Goal: Transaction & Acquisition: Purchase product/service

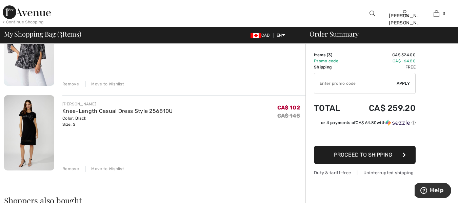
scroll to position [168, 0]
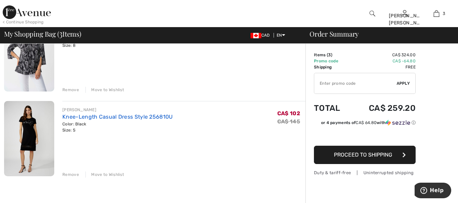
click at [119, 115] on link "Knee-Length Casual Dress Style 256810U" at bounding box center [117, 117] width 110 height 6
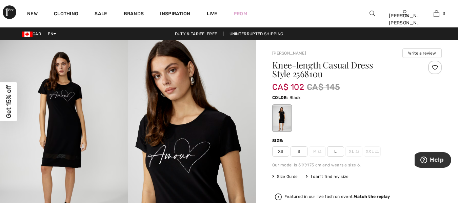
checkbox input "true"
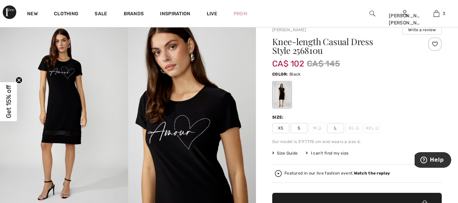
scroll to position [4, 0]
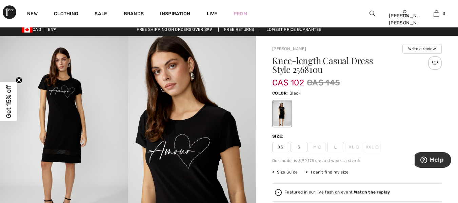
click at [458, 19] on html "We value your privacy We use cookies to enhance your browsing experience, serve…" at bounding box center [229, 97] width 458 height 203
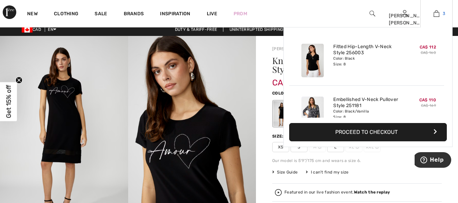
click at [437, 15] on img at bounding box center [437, 14] width 6 height 8
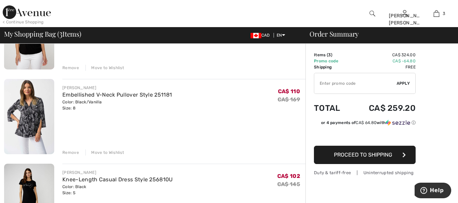
scroll to position [84, 0]
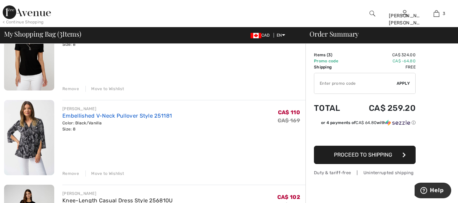
click at [116, 118] on link "Embellished V-Neck Pullover Style 251181" at bounding box center [117, 116] width 110 height 6
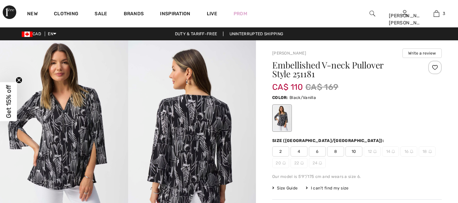
click at [202, 121] on img at bounding box center [192, 136] width 128 height 192
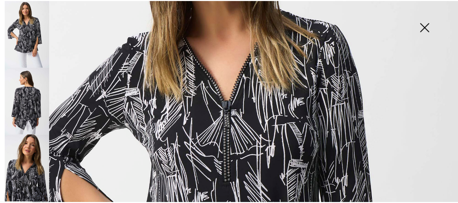
scroll to position [139, 0]
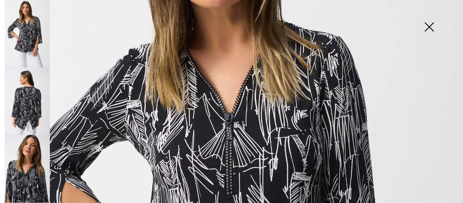
click at [430, 28] on img at bounding box center [430, 27] width 34 height 35
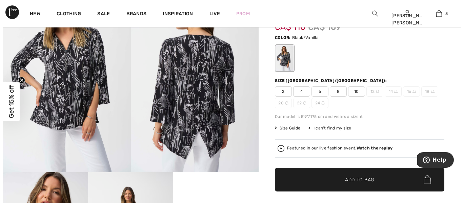
scroll to position [0, 0]
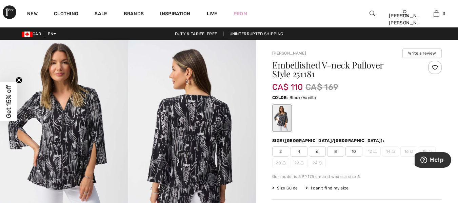
click at [187, 103] on img at bounding box center [192, 136] width 128 height 192
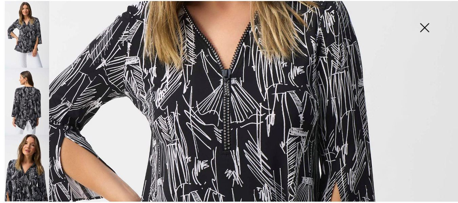
scroll to position [177, 0]
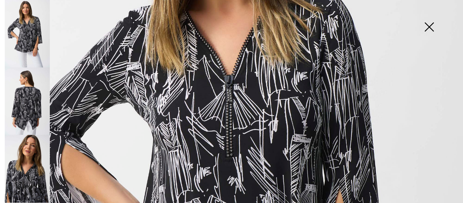
click at [431, 28] on img at bounding box center [430, 27] width 34 height 35
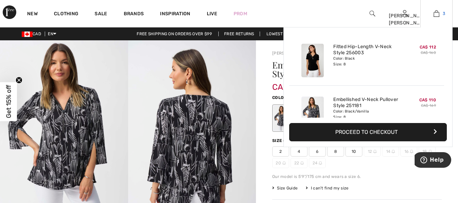
click at [433, 17] on link "3" at bounding box center [437, 14] width 32 height 8
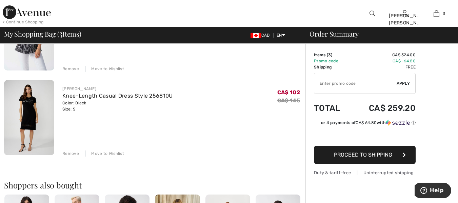
scroll to position [196, 0]
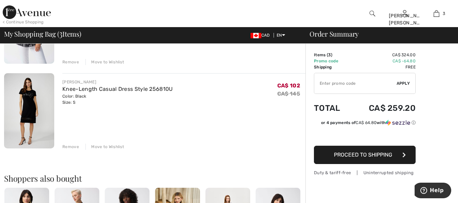
click at [70, 147] on div "Remove" at bounding box center [70, 147] width 17 height 6
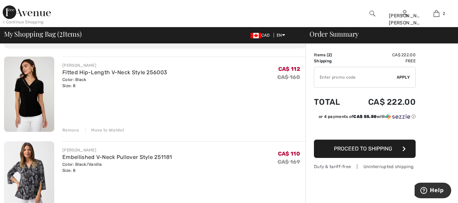
scroll to position [49, 0]
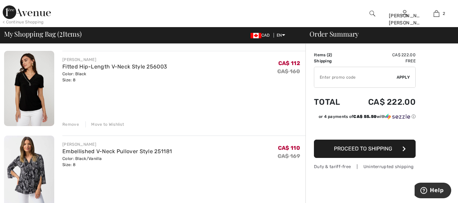
click at [33, 77] on img at bounding box center [29, 88] width 50 height 75
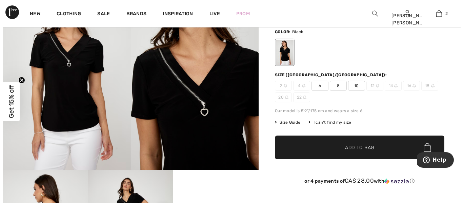
scroll to position [60, 0]
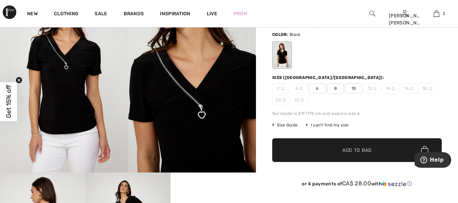
click at [197, 132] on img at bounding box center [192, 77] width 128 height 192
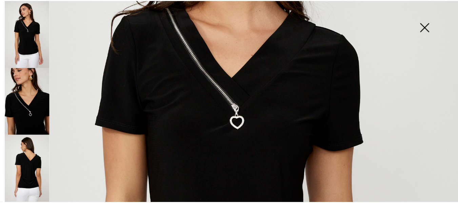
scroll to position [190, 0]
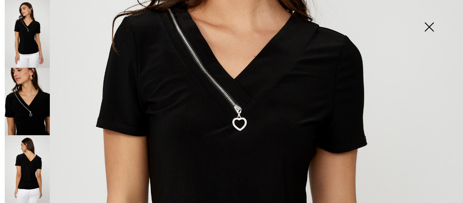
click at [428, 24] on img at bounding box center [430, 27] width 34 height 35
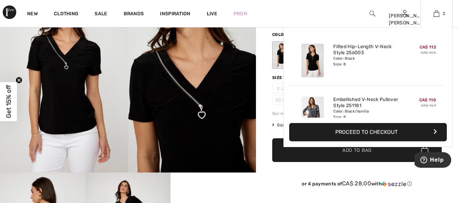
click at [369, 96] on div "Embellished V-Neck Pullover Style 251181 Color: Black/Vanilla Size: 8" at bounding box center [367, 113] width 72 height 39
click at [368, 99] on link "Embellished V-Neck Pullover Style 251181" at bounding box center [367, 103] width 67 height 12
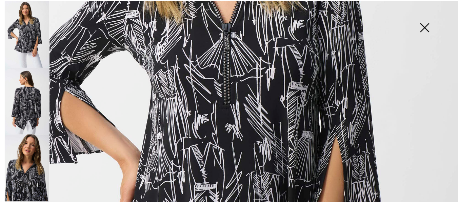
scroll to position [231, 0]
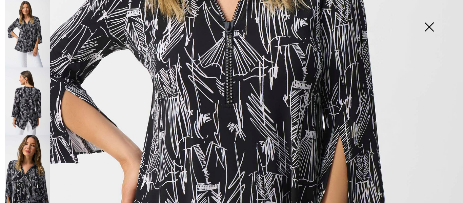
click at [432, 29] on img at bounding box center [430, 27] width 34 height 35
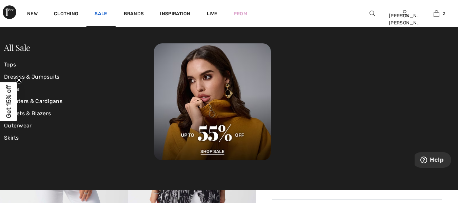
click at [96, 15] on link "Sale" at bounding box center [101, 14] width 13 height 7
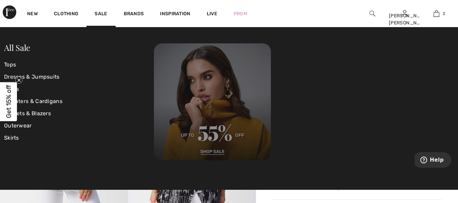
click at [184, 82] on img at bounding box center [212, 101] width 117 height 117
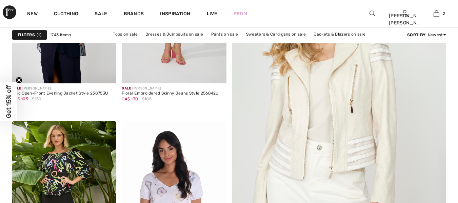
scroll to position [244, 0]
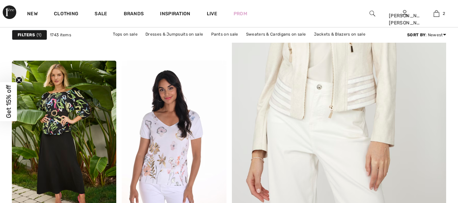
checkbox input "true"
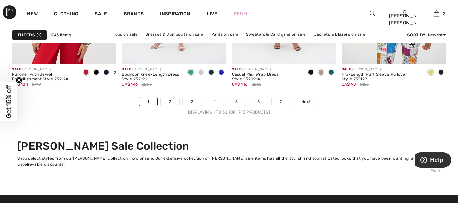
scroll to position [2992, 0]
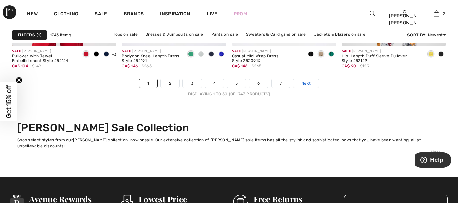
click at [305, 86] on span "Next" at bounding box center [306, 83] width 9 height 6
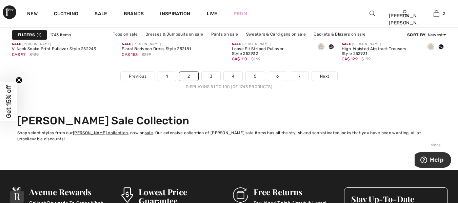
scroll to position [2987, 0]
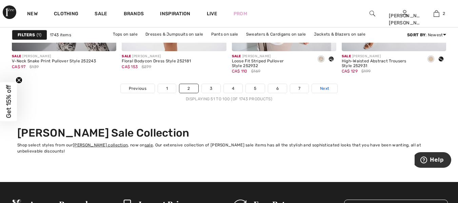
click at [326, 89] on span "Next" at bounding box center [324, 89] width 9 height 6
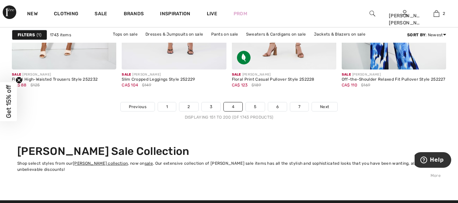
scroll to position [2999, 0]
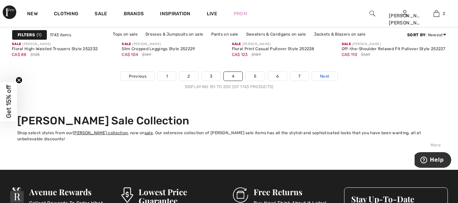
click at [326, 78] on span "Next" at bounding box center [324, 76] width 9 height 6
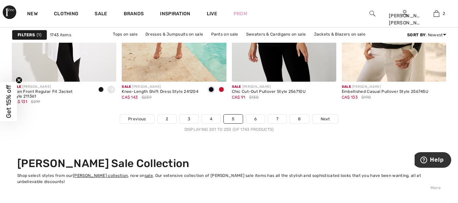
scroll to position [2950, 0]
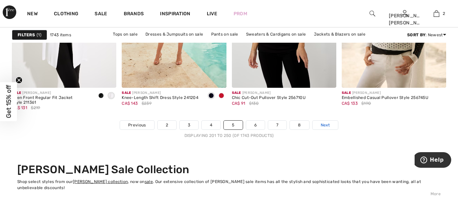
click at [331, 126] on link "Next" at bounding box center [325, 125] width 25 height 9
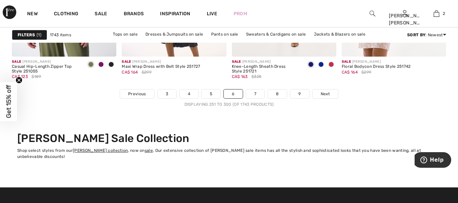
scroll to position [2963, 0]
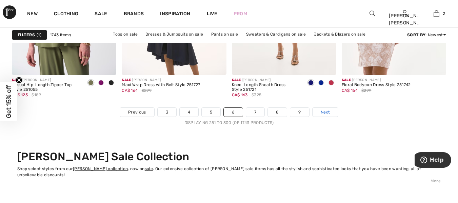
click at [321, 113] on span "Next" at bounding box center [325, 112] width 9 height 6
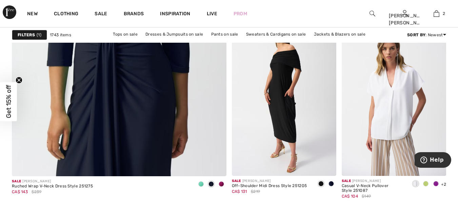
scroll to position [1826, 0]
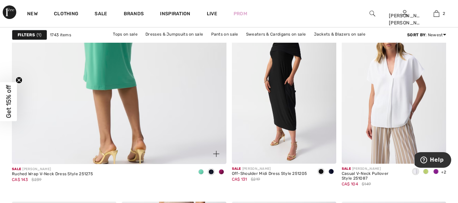
click at [161, 92] on img at bounding box center [119, 5] width 258 height 386
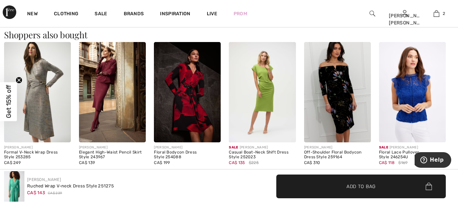
scroll to position [469, 0]
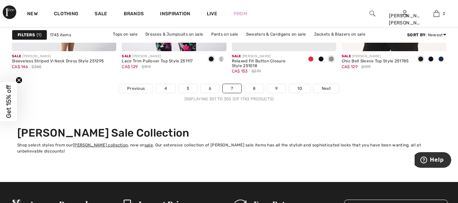
scroll to position [3005, 0]
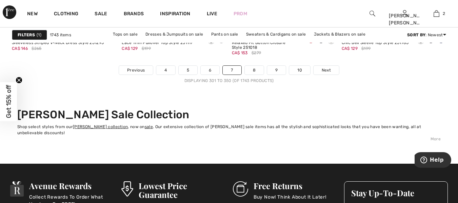
click at [323, 75] on nav "Previous 4 5 6 7 8 9 10 Next Displaying 301 to 350 (of 1743 products)" at bounding box center [229, 74] width 435 height 18
click at [324, 69] on span "Next" at bounding box center [326, 70] width 9 height 6
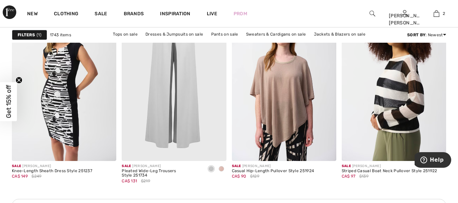
scroll to position [666, 0]
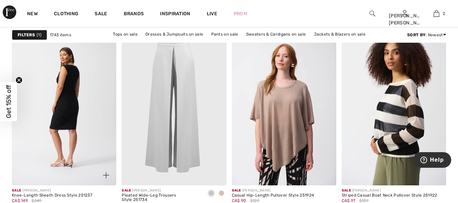
click at [83, 134] on img at bounding box center [64, 107] width 105 height 157
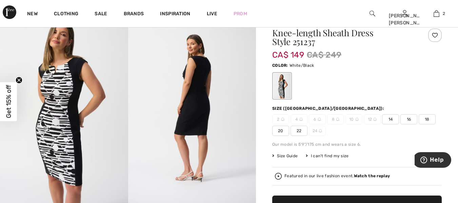
scroll to position [26, 0]
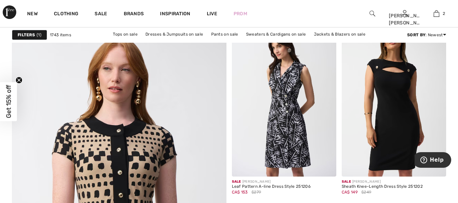
scroll to position [1607, 0]
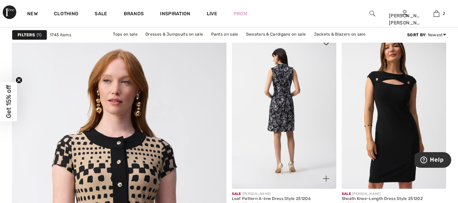
click at [289, 117] on img at bounding box center [284, 110] width 105 height 157
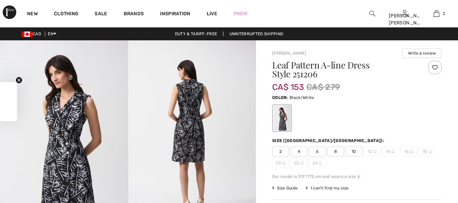
click at [192, 127] on img at bounding box center [192, 136] width 128 height 192
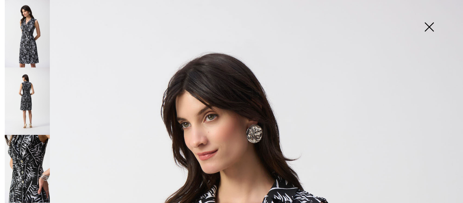
click at [427, 27] on img at bounding box center [430, 27] width 34 height 35
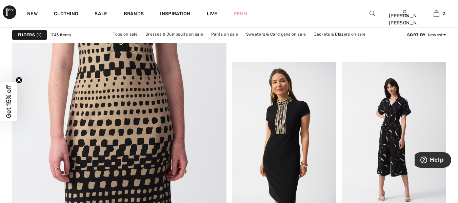
scroll to position [1735, 0]
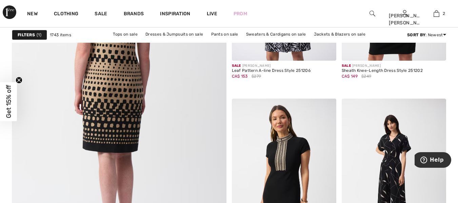
click at [142, 128] on img at bounding box center [119, 97] width 258 height 386
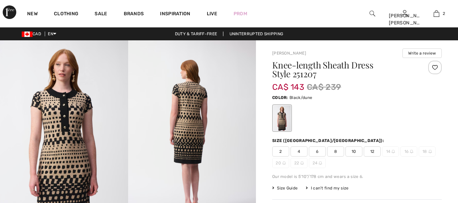
click at [70, 125] on img at bounding box center [64, 136] width 128 height 192
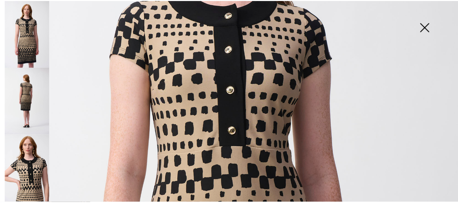
scroll to position [175, 0]
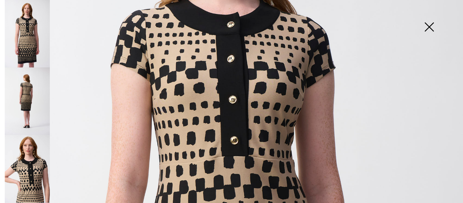
click at [428, 25] on img at bounding box center [430, 27] width 34 height 35
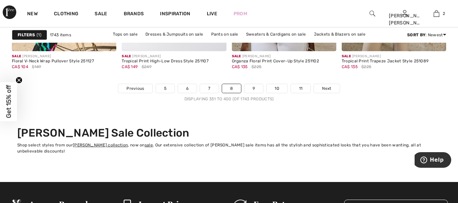
scroll to position [2975, 0]
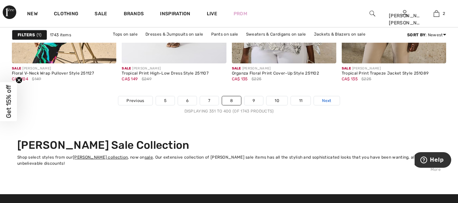
click at [326, 101] on span "Next" at bounding box center [326, 101] width 9 height 6
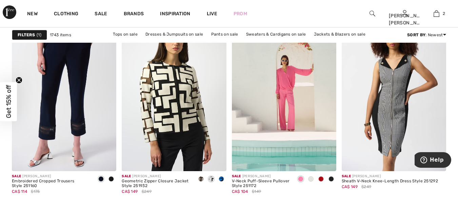
scroll to position [1332, 0]
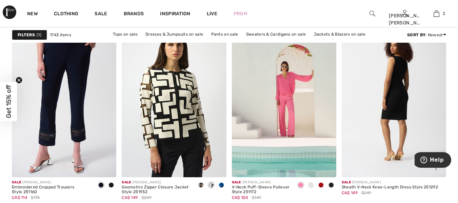
click at [399, 104] on img at bounding box center [394, 99] width 105 height 157
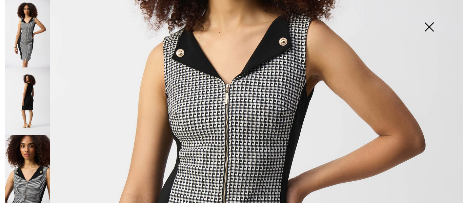
scroll to position [137, 0]
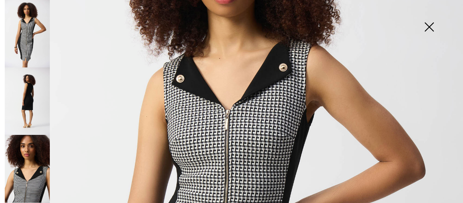
click at [32, 107] on img at bounding box center [27, 102] width 45 height 68
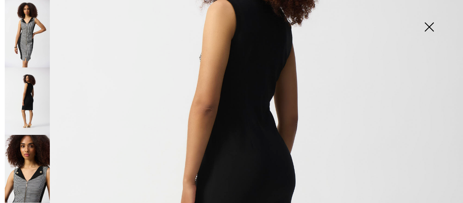
scroll to position [135, 0]
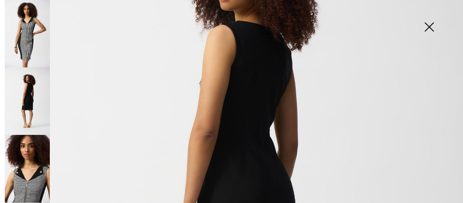
click at [431, 25] on img at bounding box center [430, 27] width 34 height 35
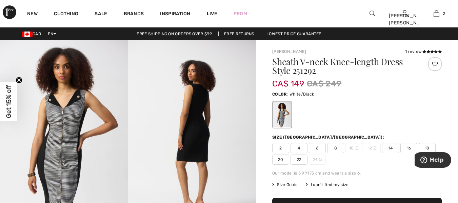
click at [167, 115] on img at bounding box center [192, 136] width 128 height 192
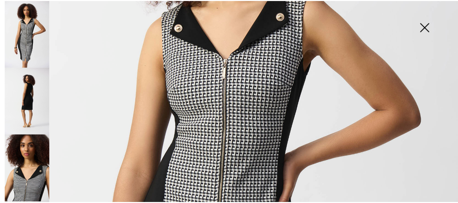
scroll to position [183, 0]
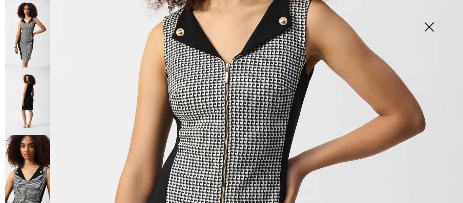
click at [428, 26] on img at bounding box center [430, 27] width 34 height 35
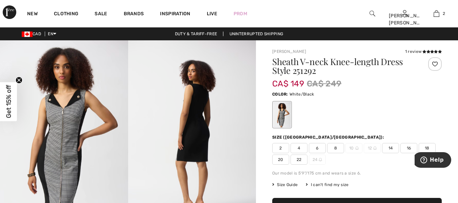
click at [335, 150] on span "8" at bounding box center [335, 148] width 17 height 10
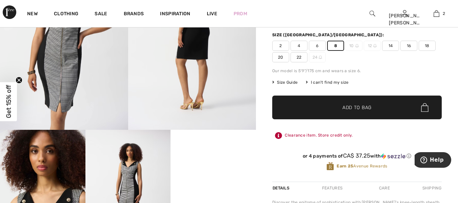
click at [346, 110] on span "Add to Bag" at bounding box center [357, 107] width 29 height 7
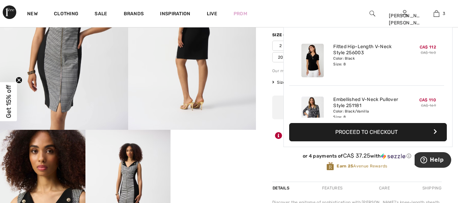
scroll to position [74, 0]
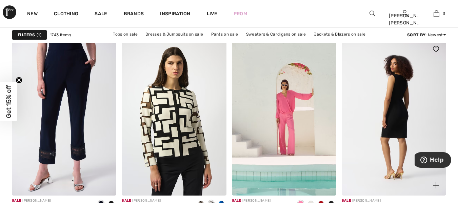
click at [402, 103] on img at bounding box center [394, 117] width 105 height 157
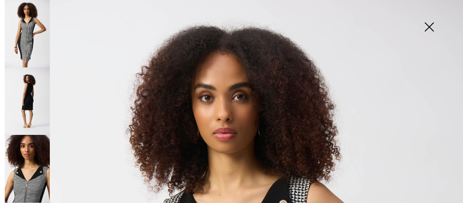
checkbox input "true"
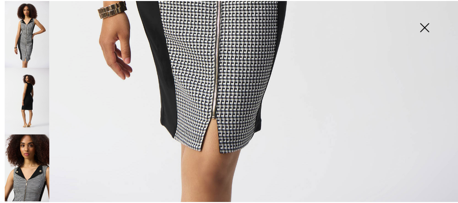
scroll to position [483, 0]
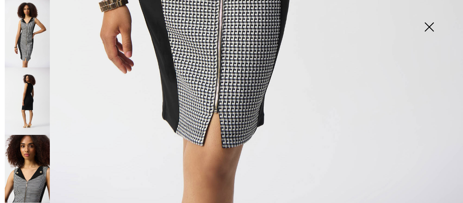
click at [429, 28] on img at bounding box center [430, 27] width 34 height 35
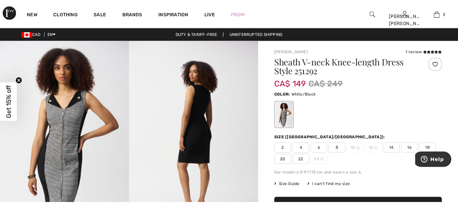
scroll to position [476, 0]
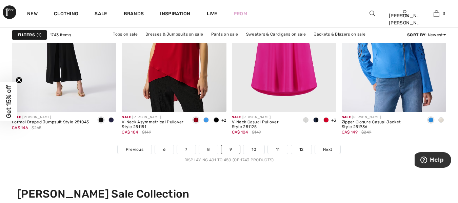
scroll to position [2957, 0]
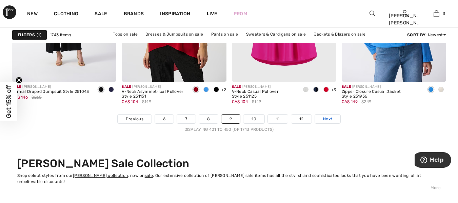
click at [323, 119] on span "Next" at bounding box center [327, 119] width 9 height 6
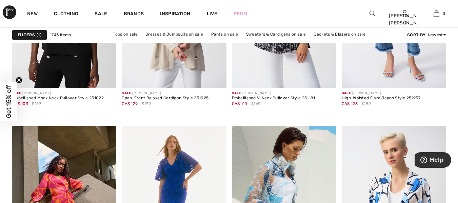
scroll to position [2798, 0]
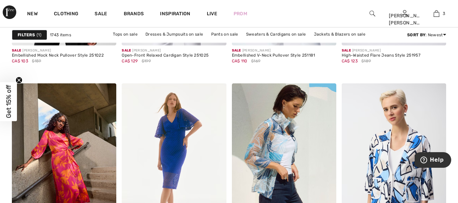
drag, startPoint x: 459, startPoint y: 96, endPoint x: 36, endPoint y: 12, distance: 431.8
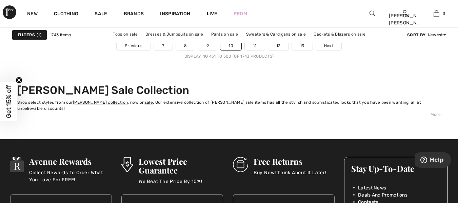
scroll to position [3005, 0]
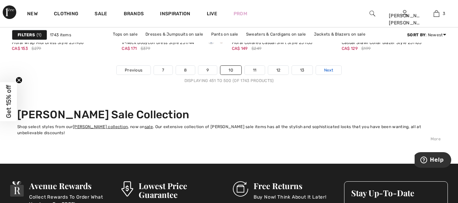
click at [333, 69] on span "Next" at bounding box center [328, 70] width 9 height 6
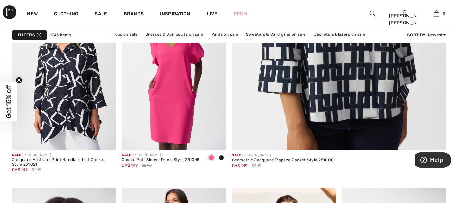
scroll to position [330, 0]
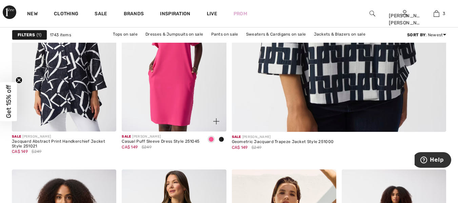
click at [222, 140] on span at bounding box center [221, 139] width 5 height 5
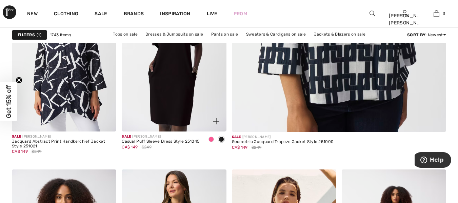
click at [185, 79] on img at bounding box center [174, 53] width 105 height 157
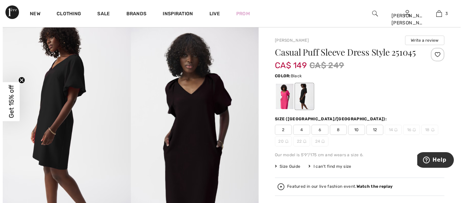
scroll to position [11, 0]
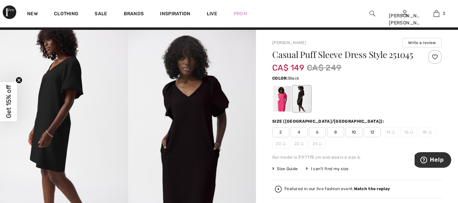
click at [191, 108] on img at bounding box center [192, 126] width 128 height 192
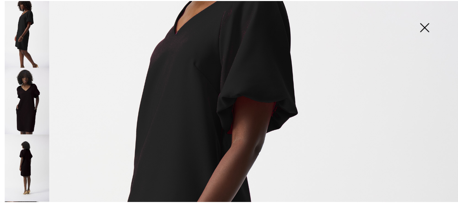
scroll to position [112, 0]
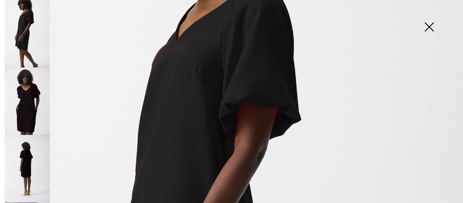
click at [424, 25] on img at bounding box center [430, 27] width 34 height 35
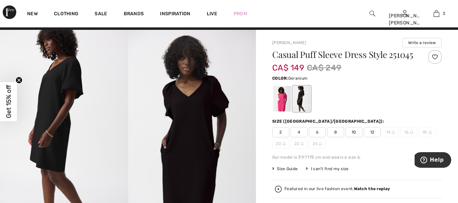
click at [275, 107] on div at bounding box center [282, 98] width 18 height 25
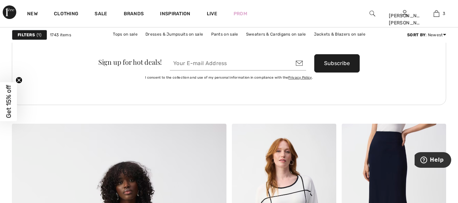
scroll to position [1271, 0]
